Goal: Transaction & Acquisition: Purchase product/service

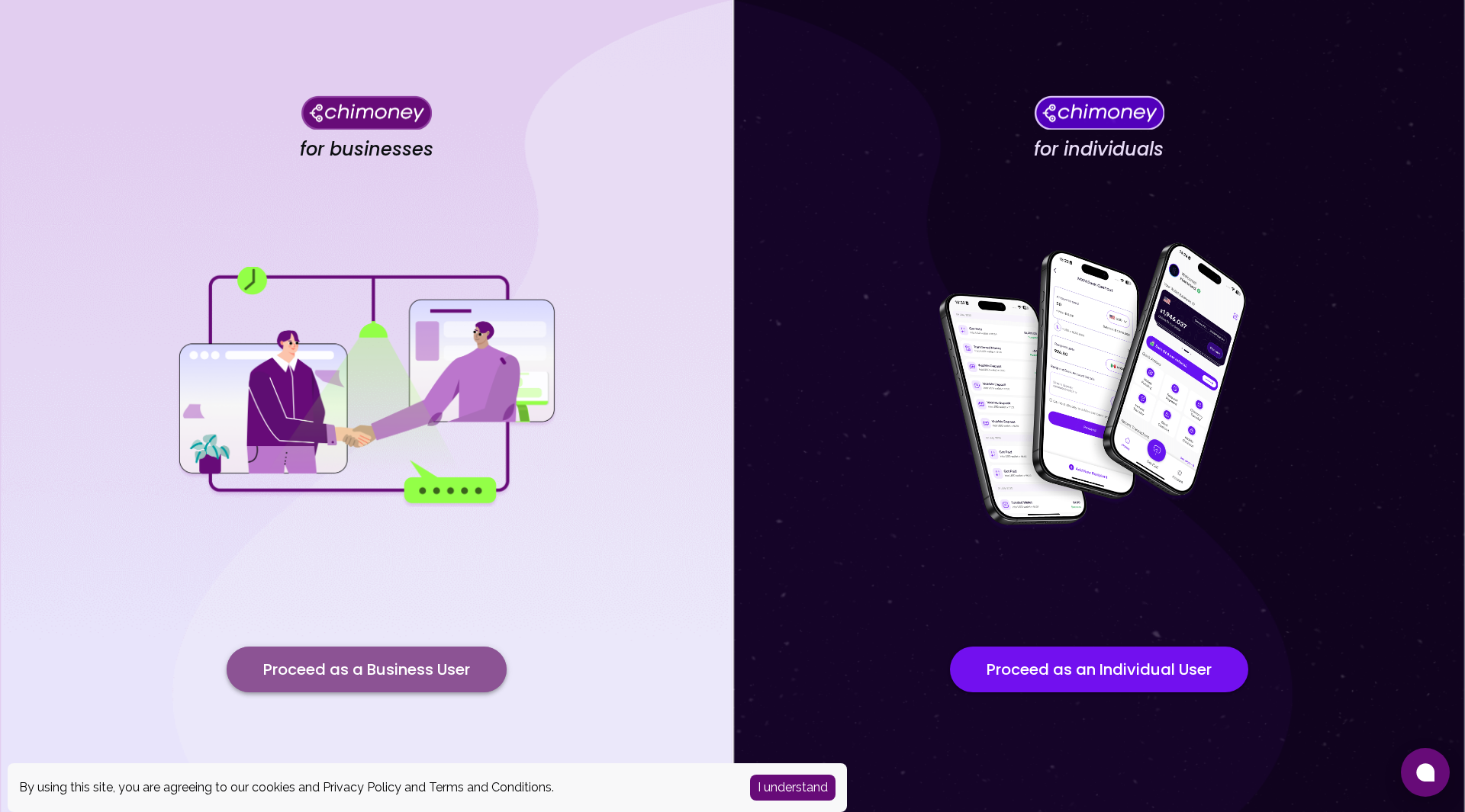
click at [412, 675] on button "Proceed as a Business User" at bounding box center [366, 669] width 280 height 46
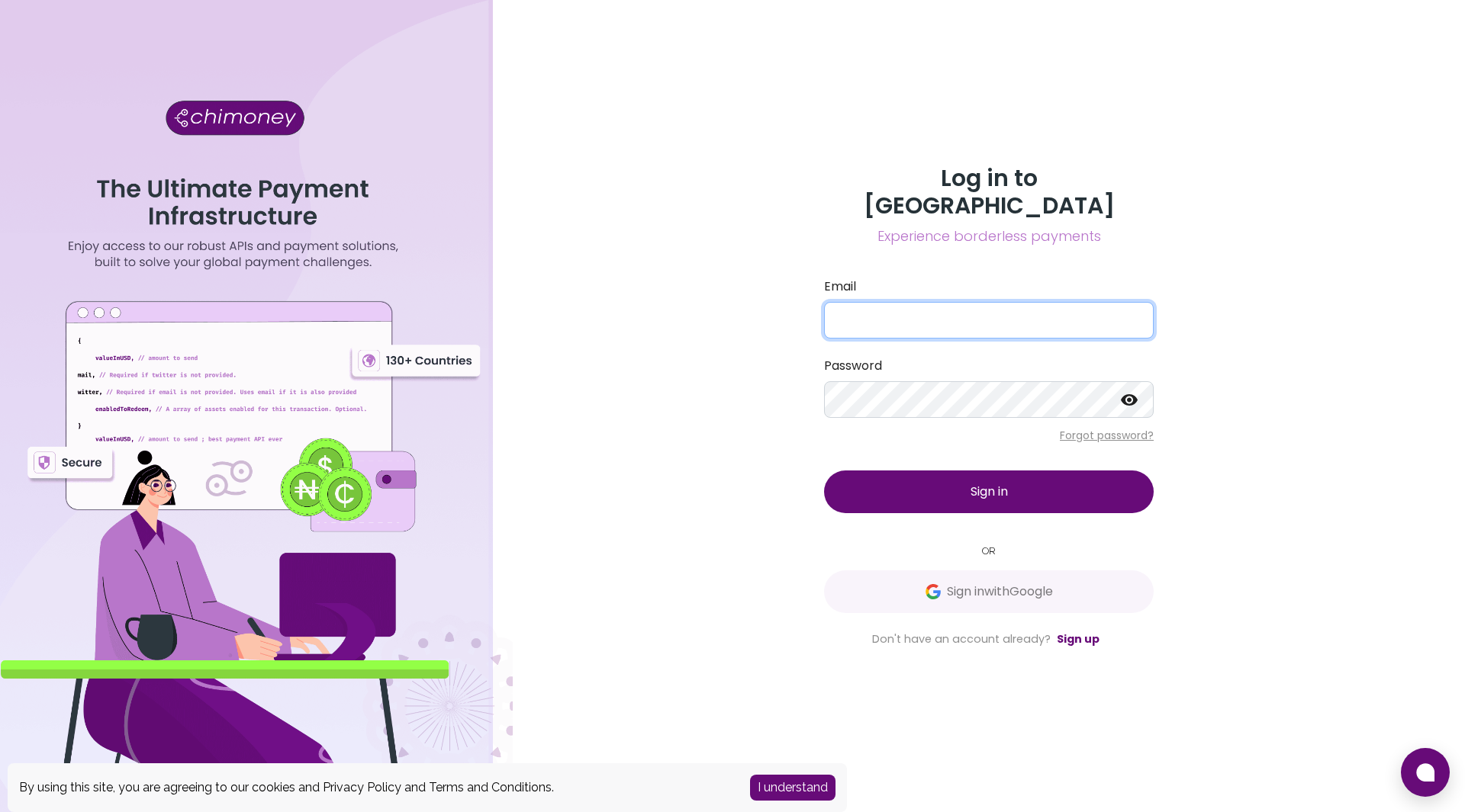
type input "community@developernation.net"
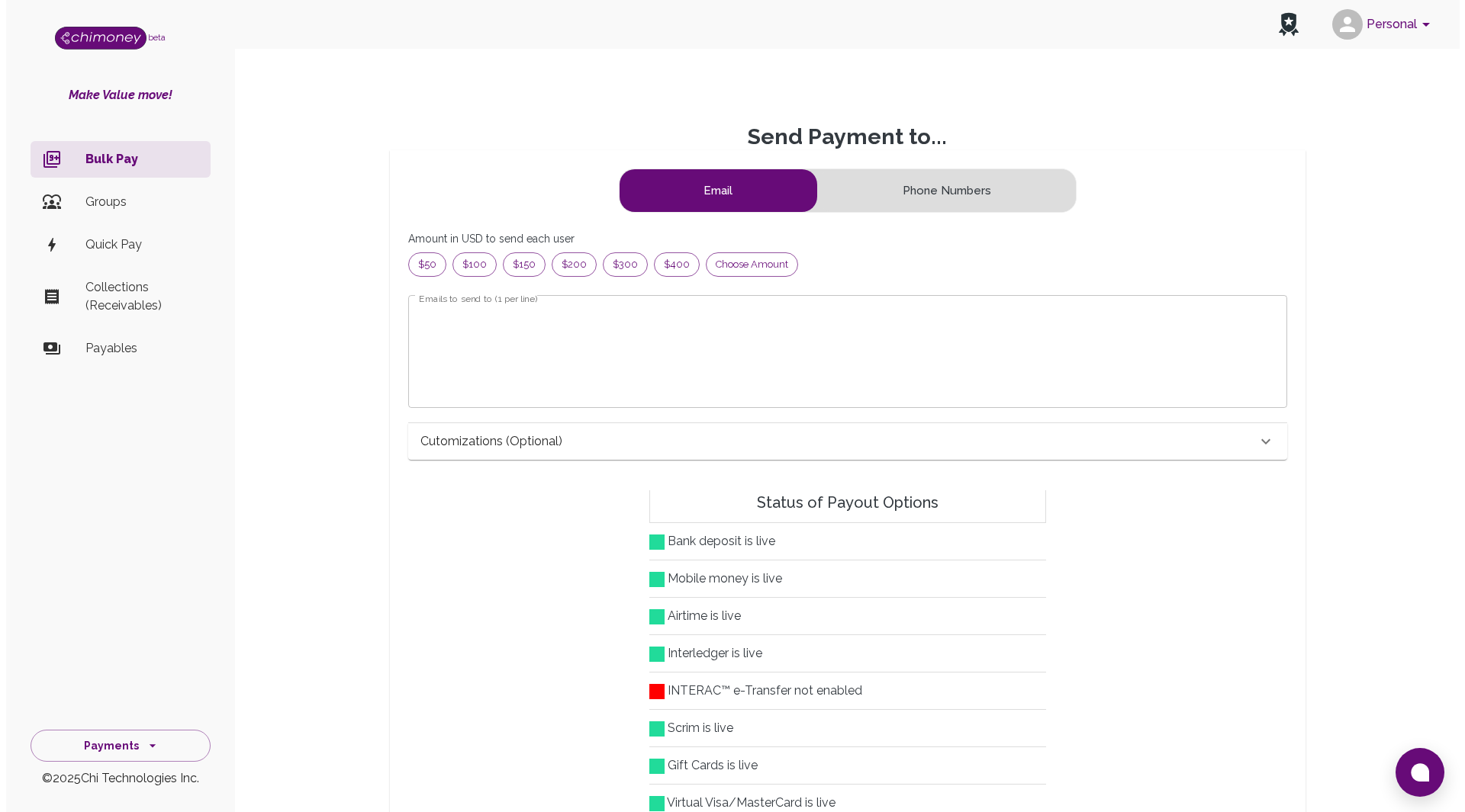
scroll to position [184, 841]
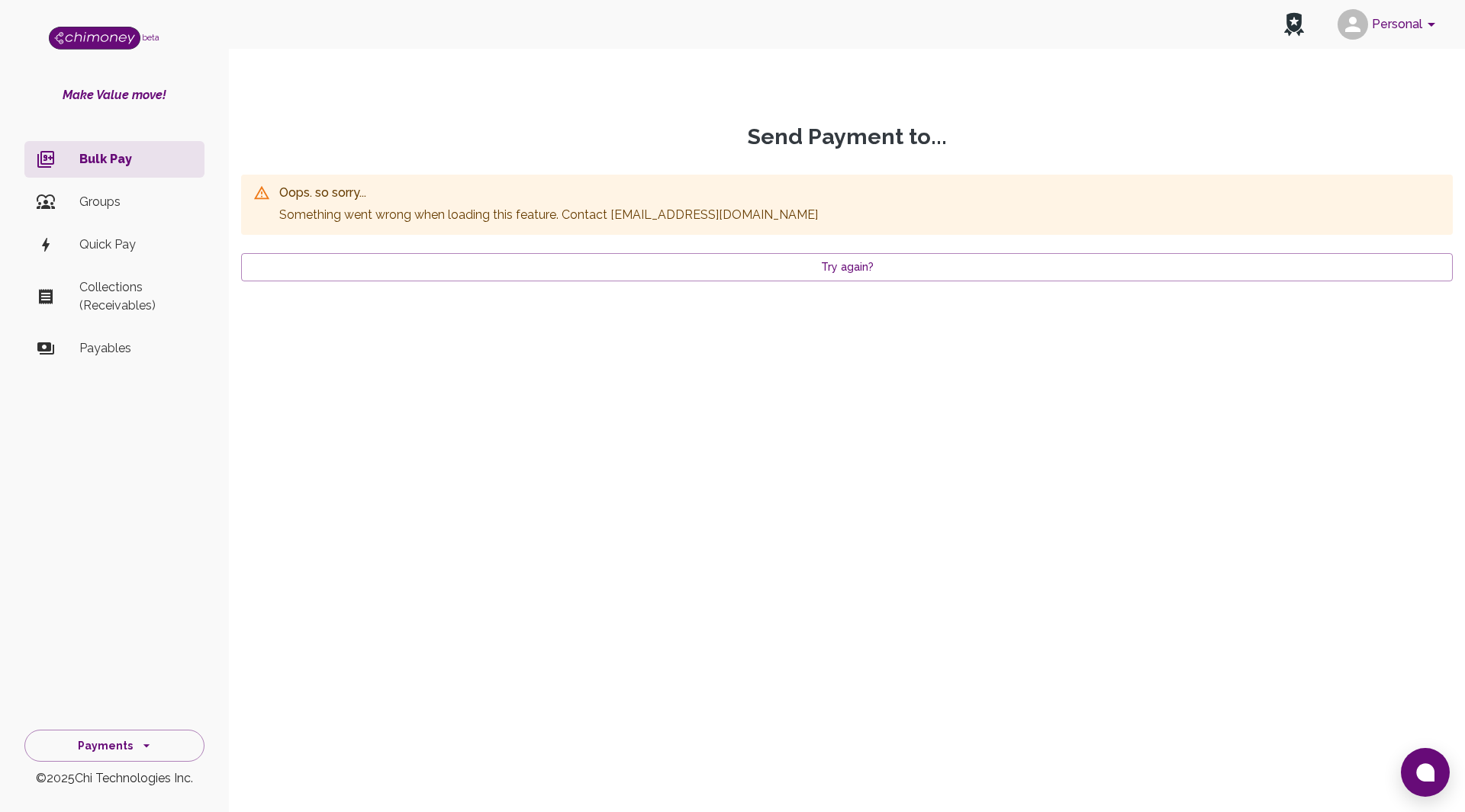
click at [111, 164] on p "Bulk Pay" at bounding box center [136, 159] width 113 height 18
click at [95, 203] on p "Groups" at bounding box center [136, 202] width 113 height 18
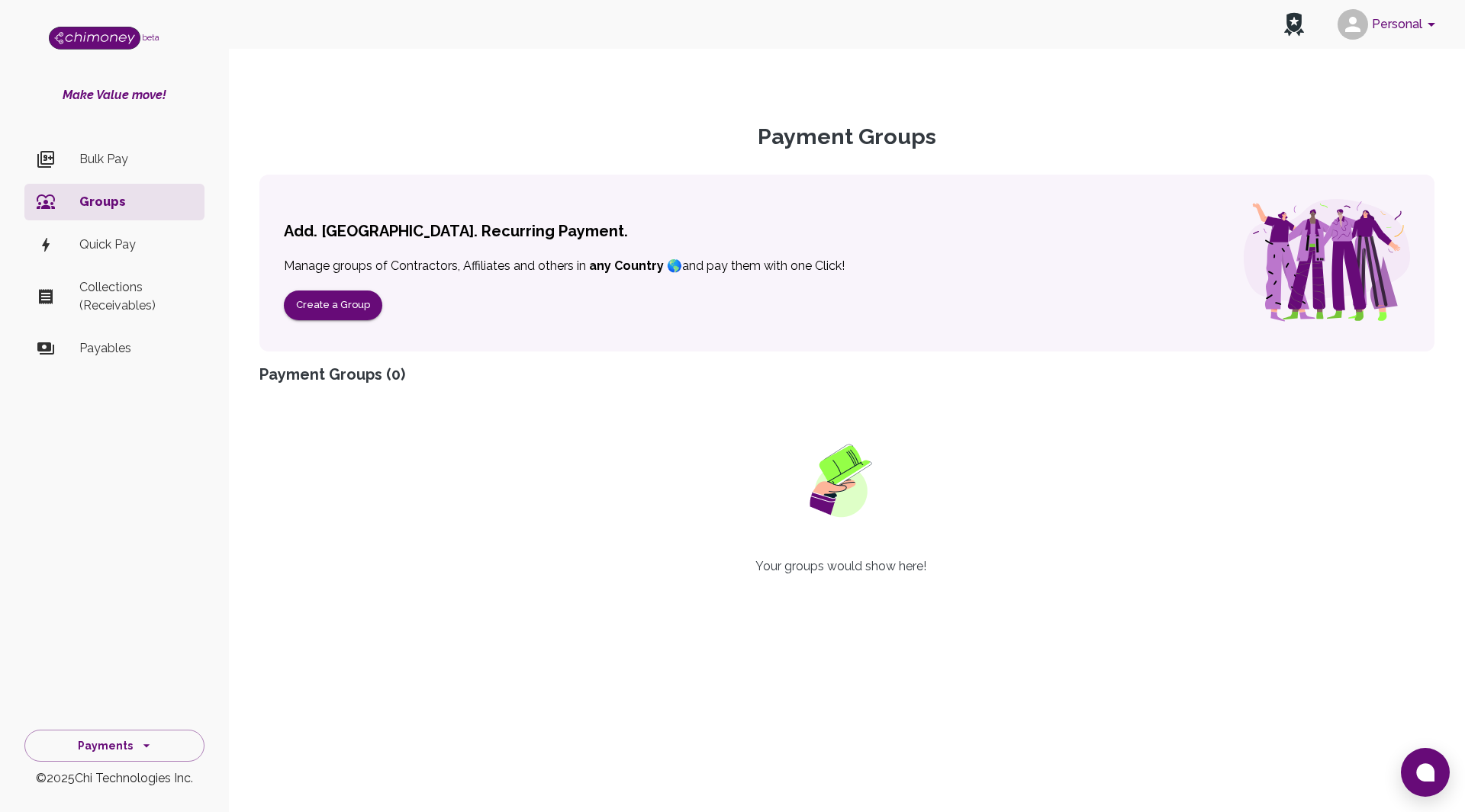
click at [94, 156] on p "Bulk Pay" at bounding box center [136, 159] width 113 height 18
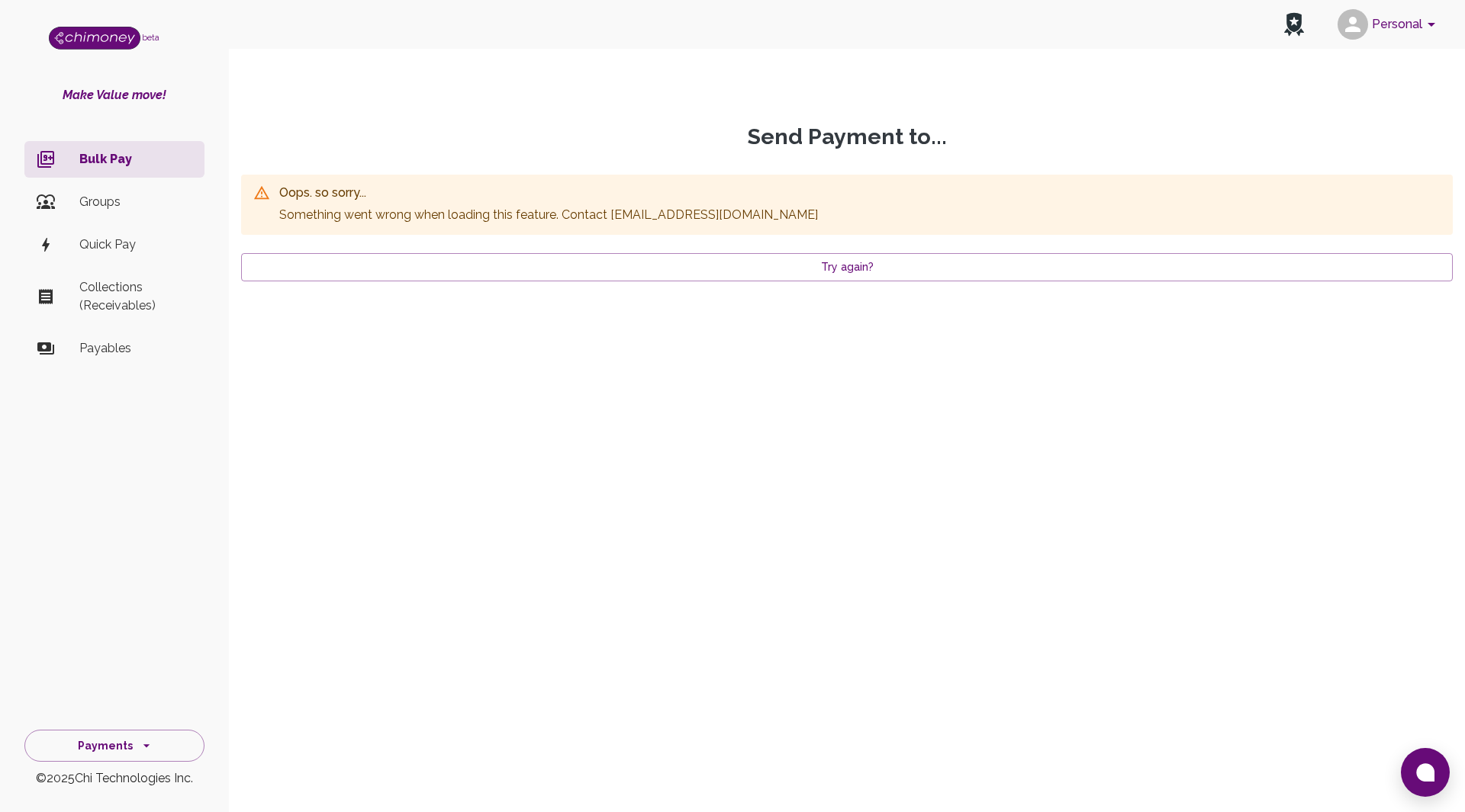
click at [102, 89] on p "Make Value move!" at bounding box center [114, 95] width 229 height 18
click at [783, 266] on button "Try again?" at bounding box center [846, 267] width 1211 height 28
click at [1414, 30] on button "Personal" at bounding box center [1389, 25] width 115 height 40
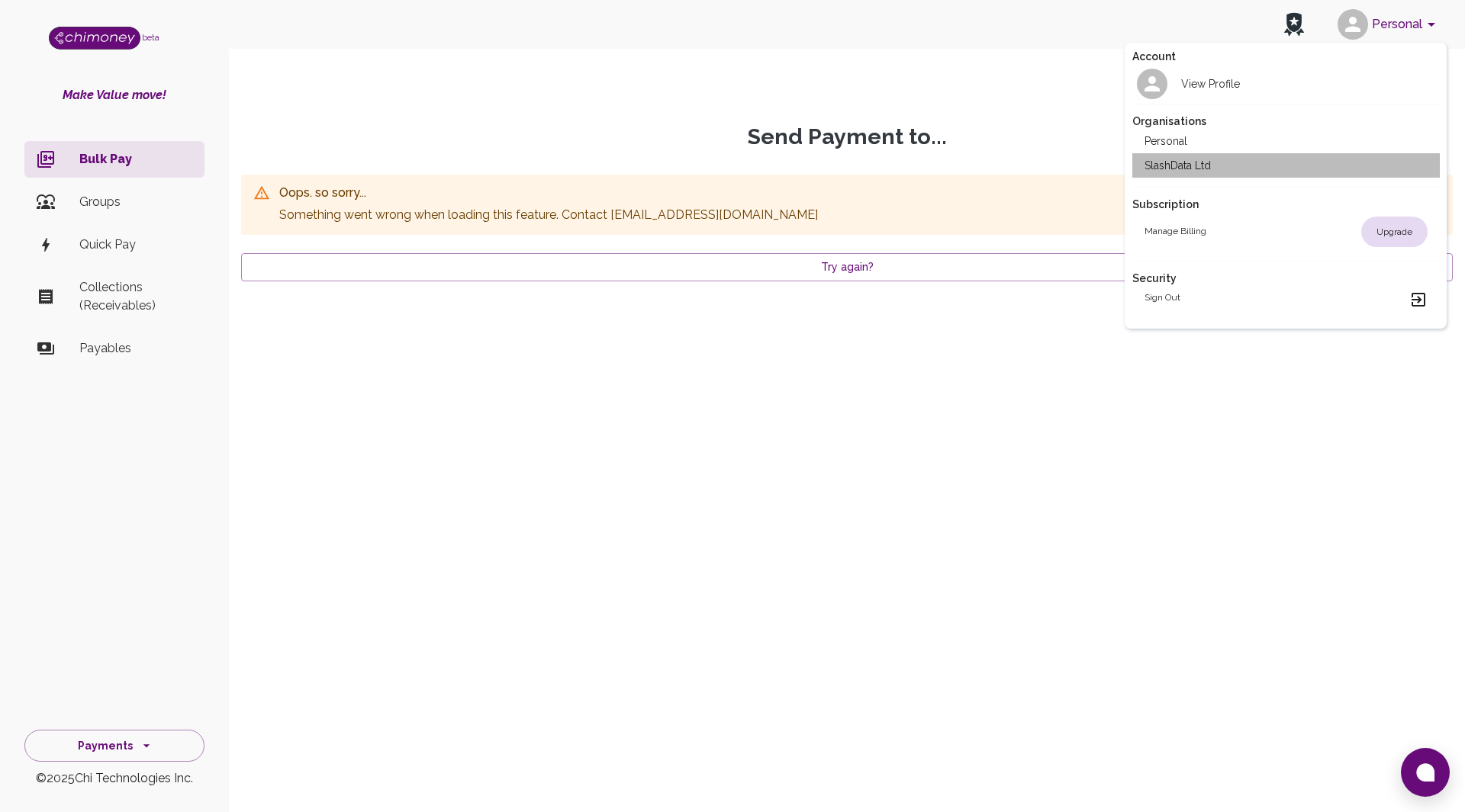
click at [1187, 174] on li "SlashData Ltd" at bounding box center [1285, 166] width 307 height 25
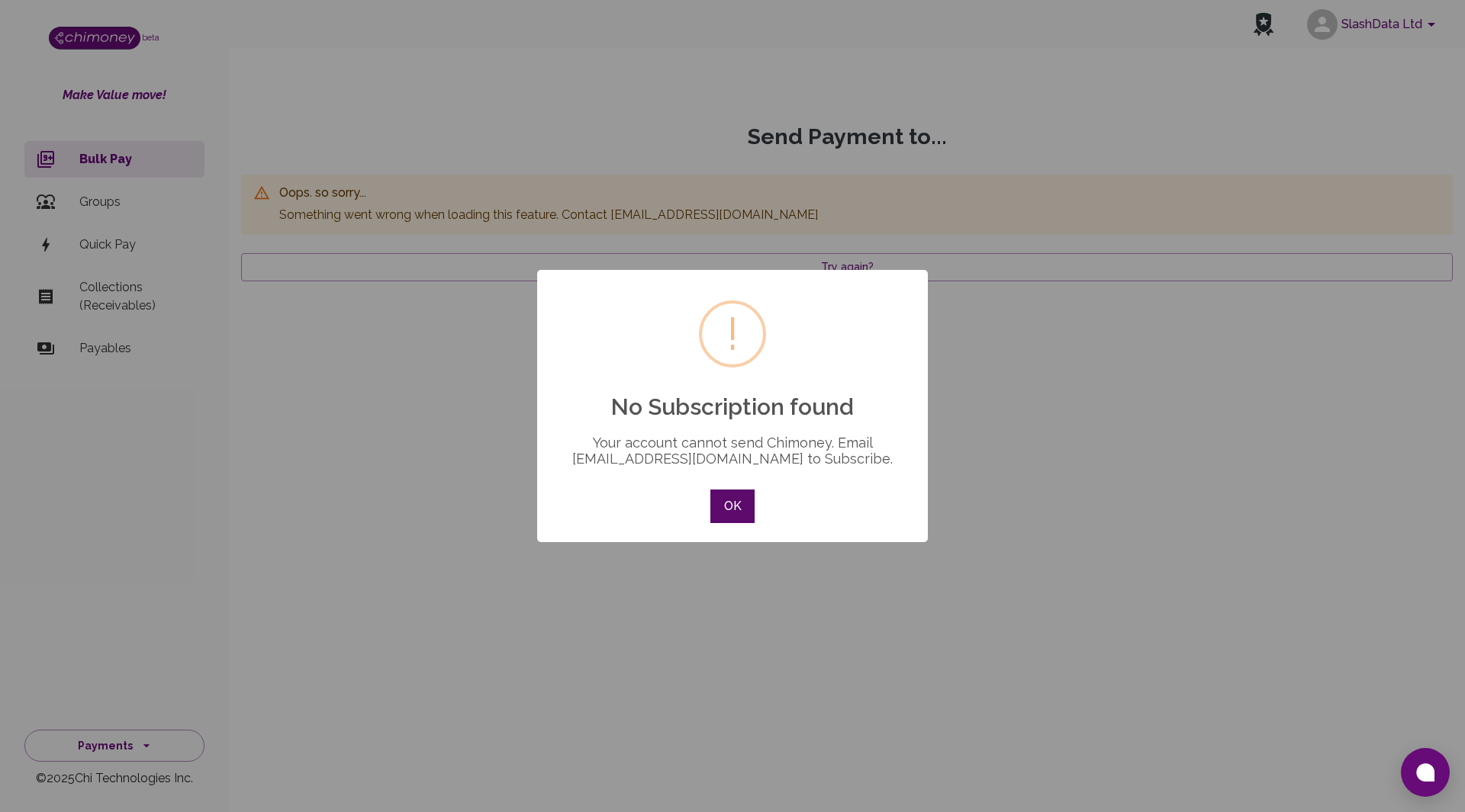
click at [735, 513] on button "OK" at bounding box center [732, 507] width 45 height 34
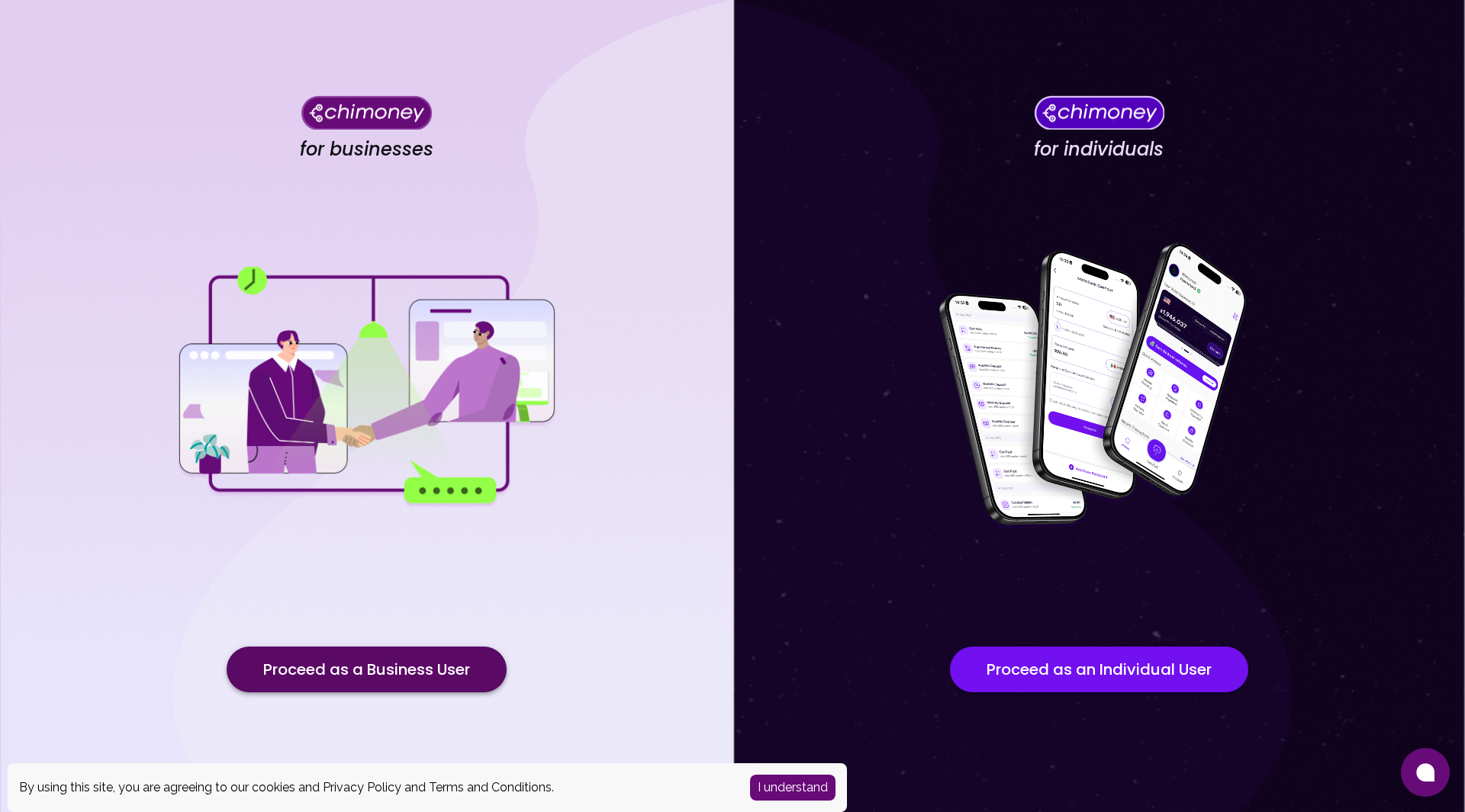
click at [443, 667] on button "Proceed as a Business User" at bounding box center [366, 669] width 280 height 46
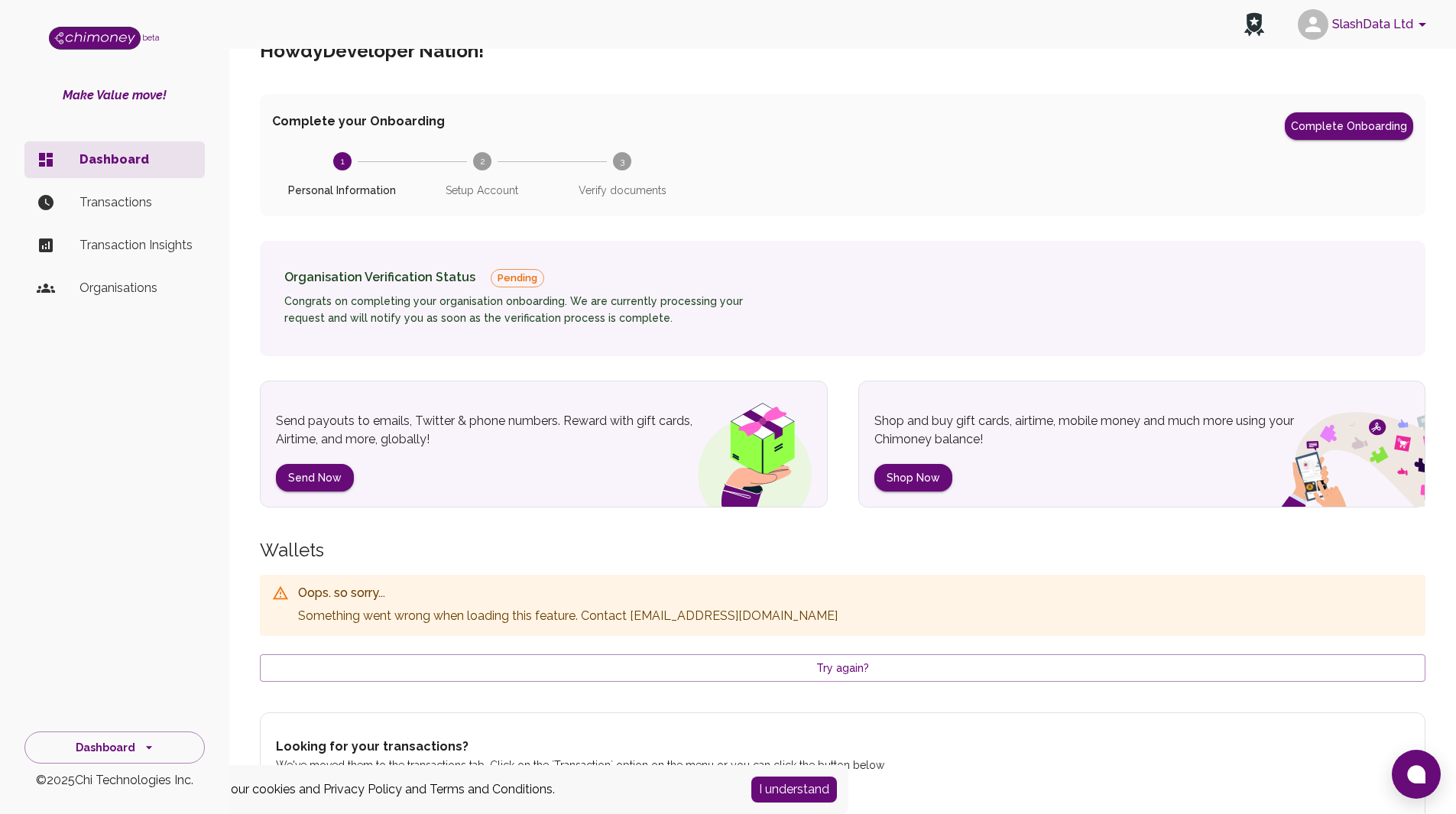
scroll to position [81, 0]
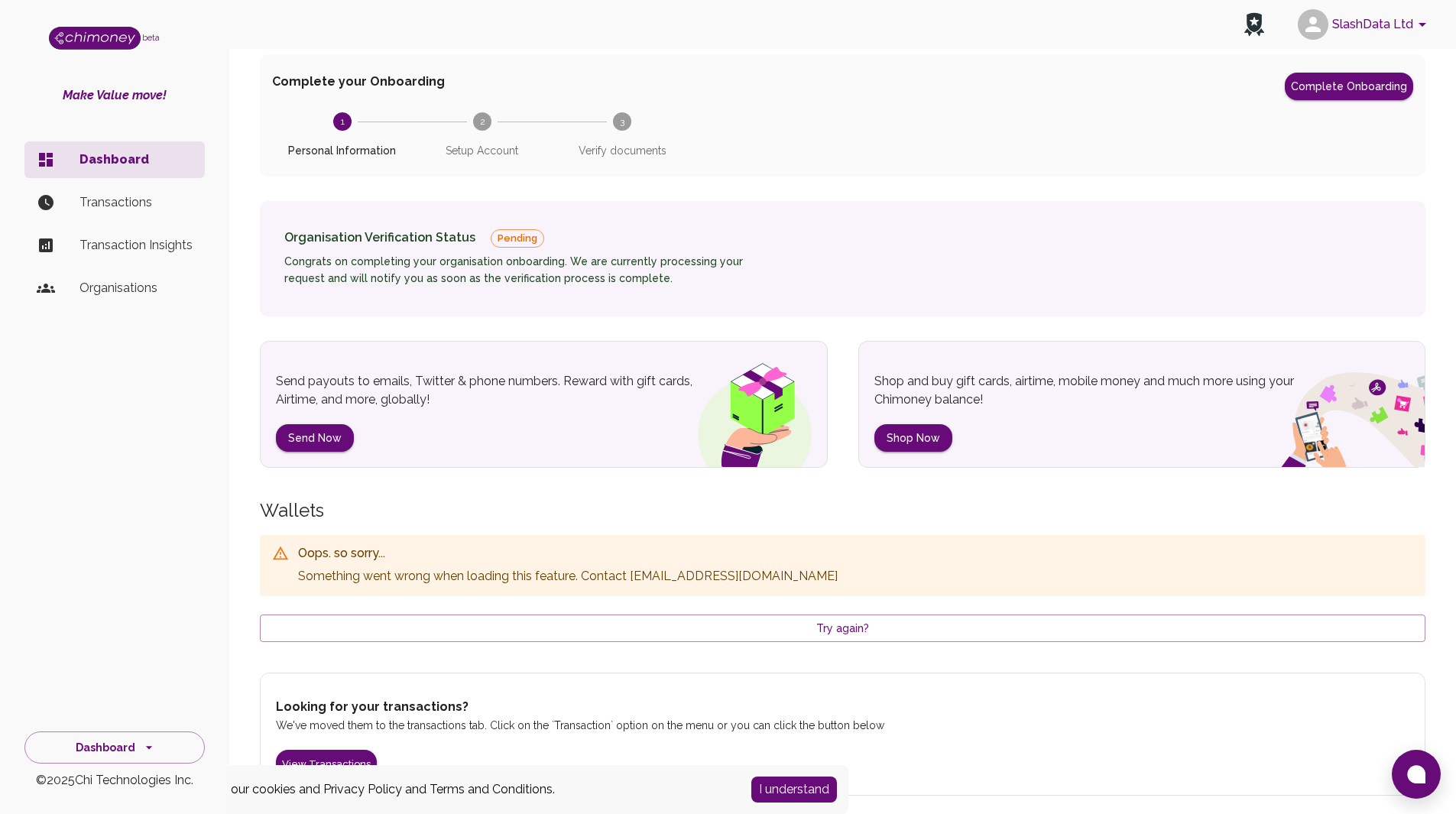
click at [789, 789] on button "I understand" at bounding box center [794, 789] width 85 height 26
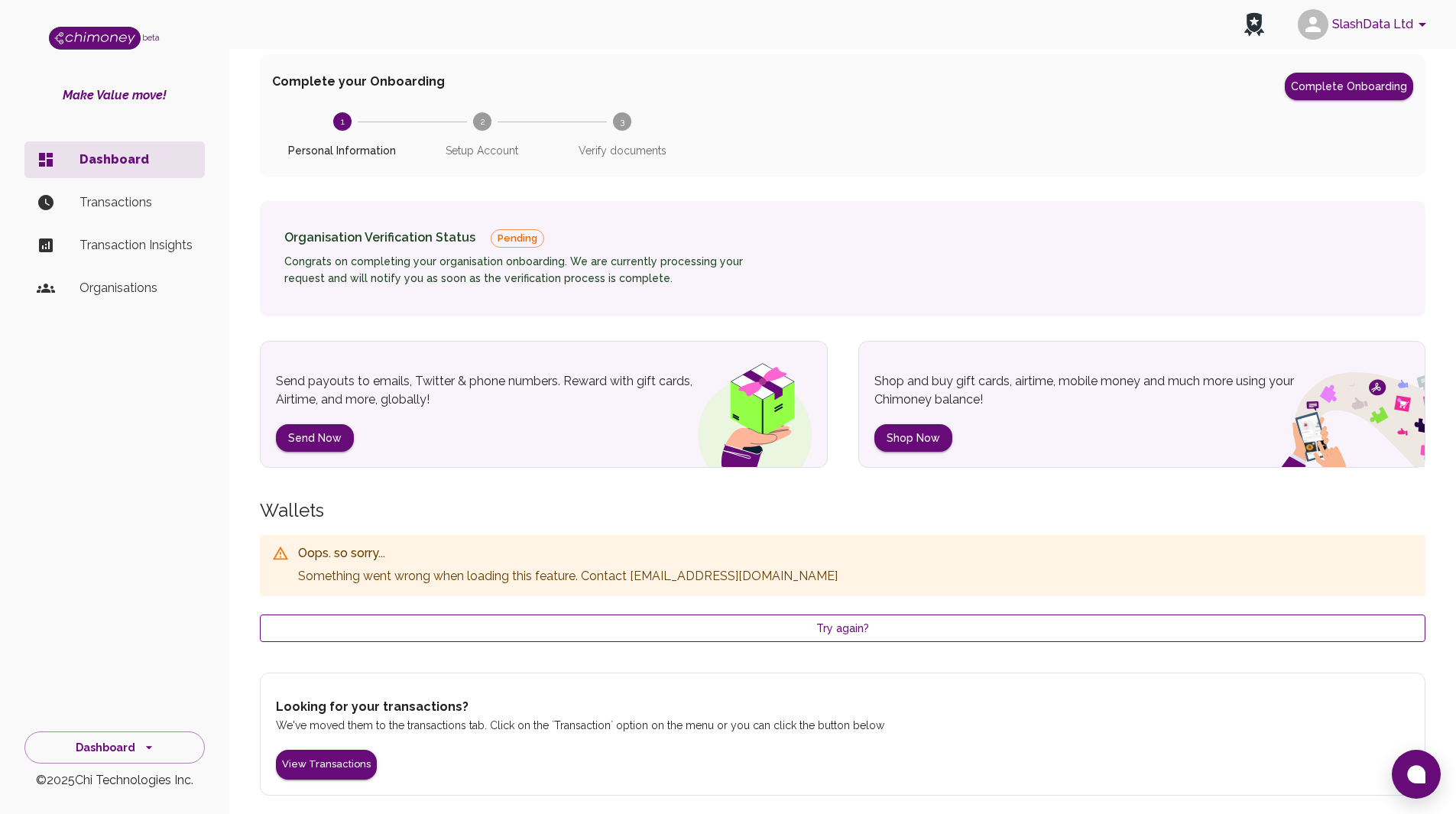
click at [634, 634] on button "Try again?" at bounding box center [842, 628] width 1166 height 28
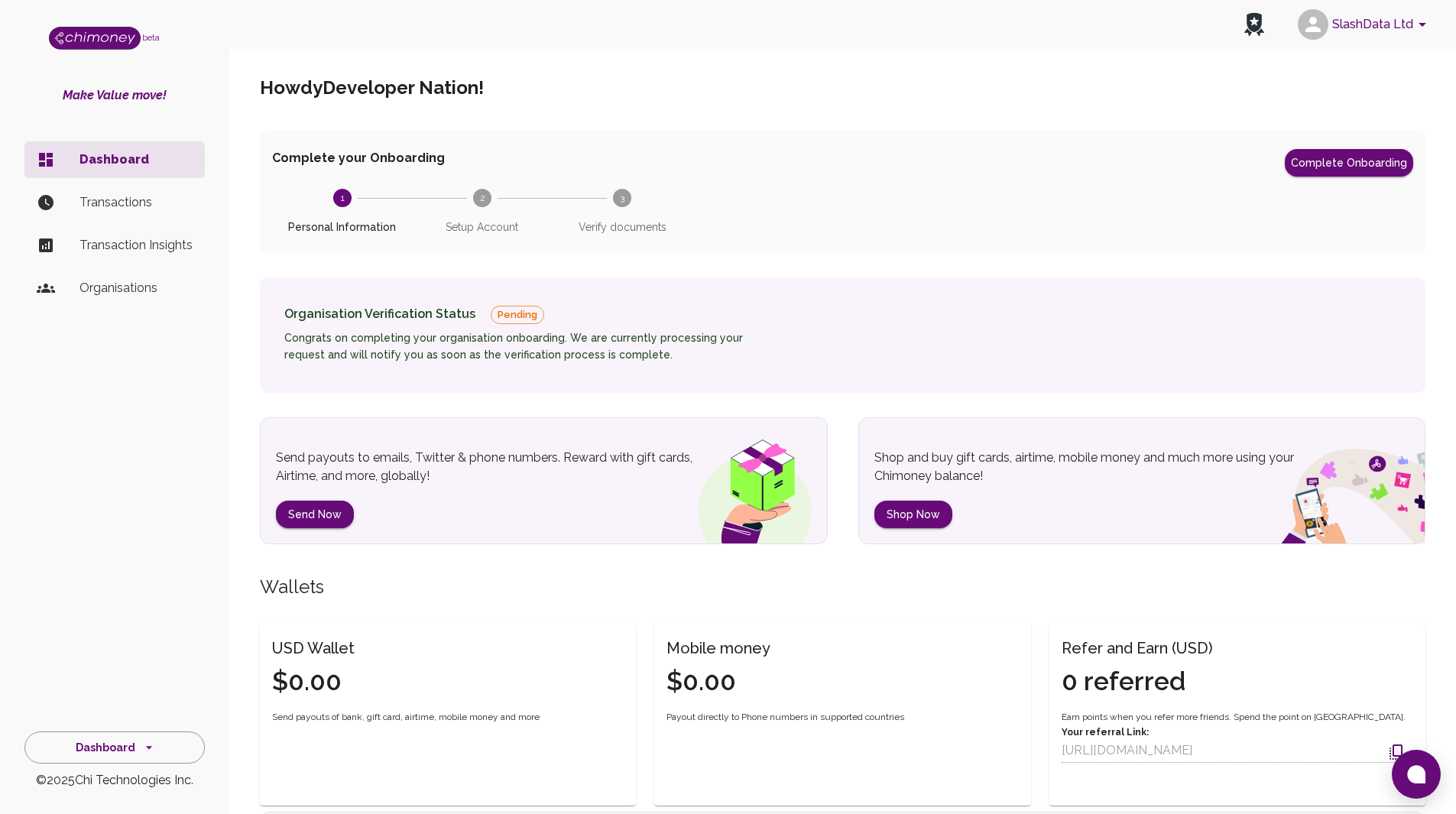
scroll to position [0, 0]
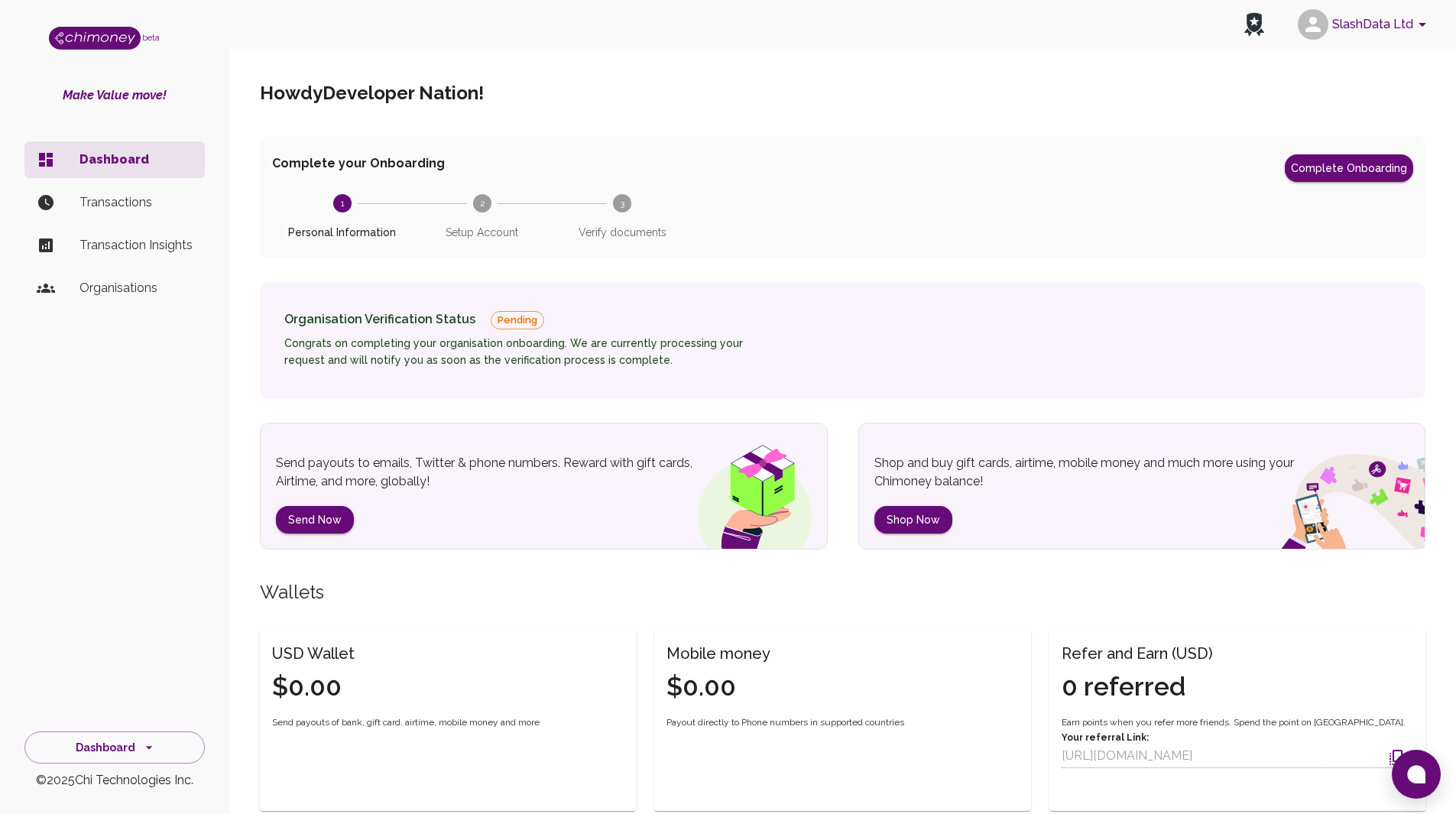
click at [1405, 18] on button "SlashData Ltd" at bounding box center [1365, 25] width 146 height 40
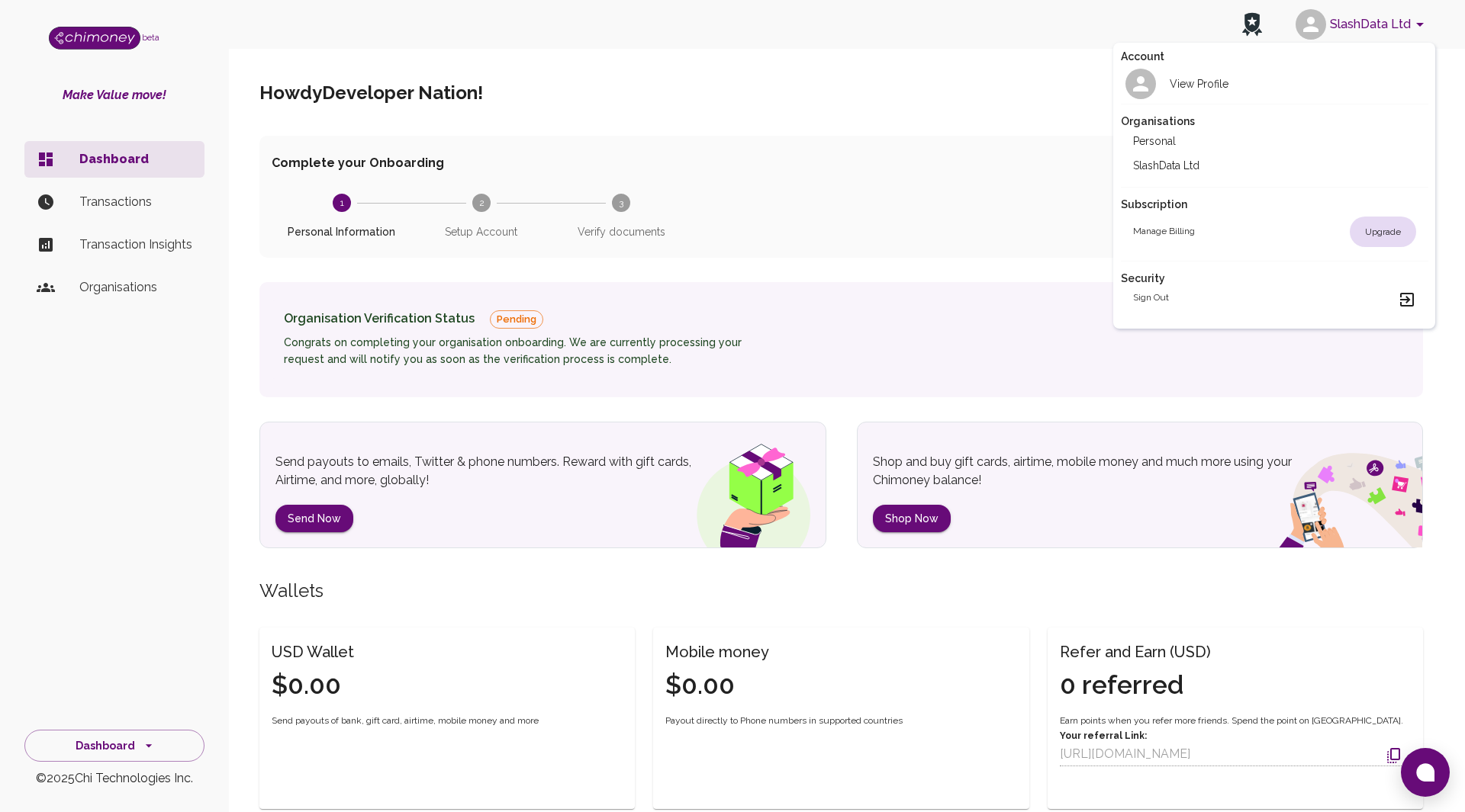
click at [1181, 138] on li "Personal" at bounding box center [1275, 141] width 307 height 25
